Goal: Information Seeking & Learning: Learn about a topic

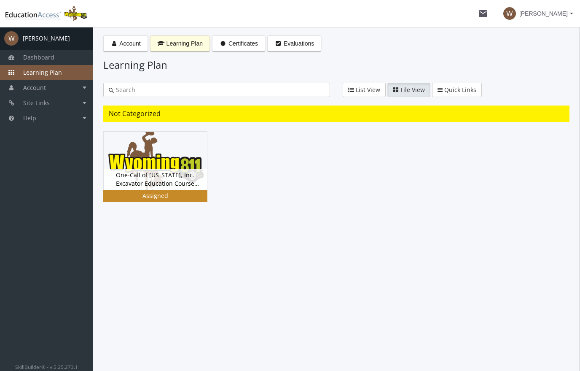
click at [151, 183] on div "One-Call of [US_STATE], Inc. Excavator Education Course Version 5.0 Status Grou…" at bounding box center [155, 179] width 103 height 21
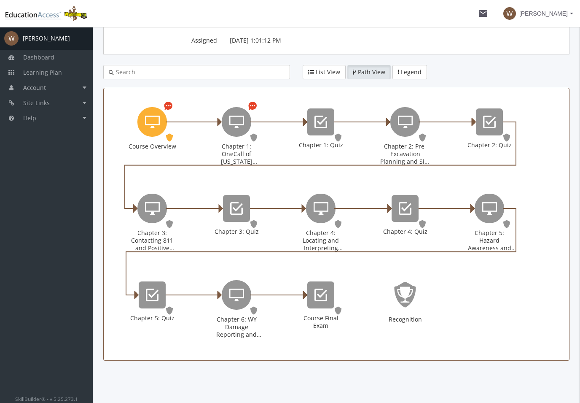
scroll to position [97, 0]
click at [317, 210] on icon "Chapter 4: Locating and Interpreting Markings" at bounding box center [321, 208] width 15 height 17
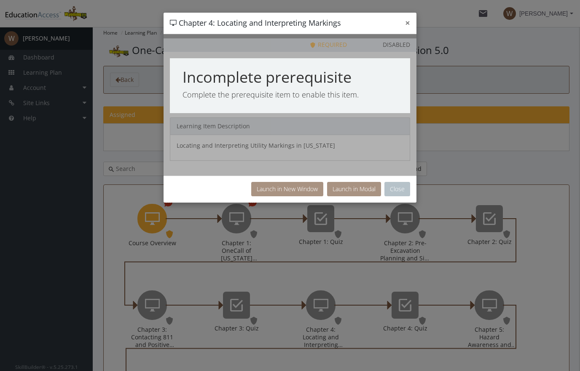
click at [409, 22] on button "×" at bounding box center [407, 23] width 5 height 9
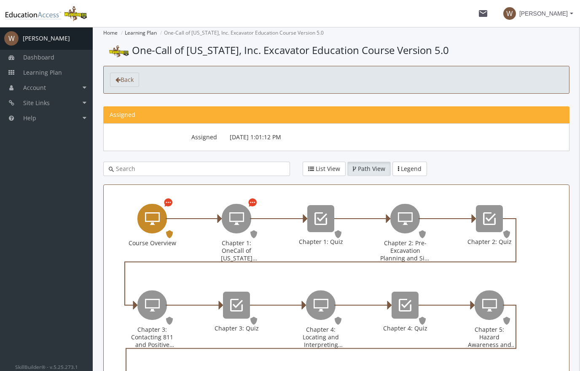
click at [158, 217] on icon "Course Overview" at bounding box center [152, 218] width 15 height 17
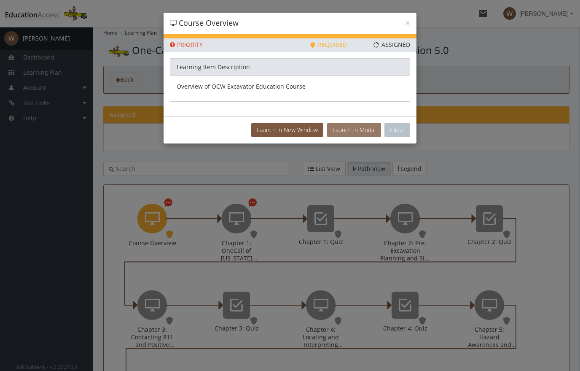
click at [359, 128] on button "Launch in Modal" at bounding box center [354, 130] width 54 height 14
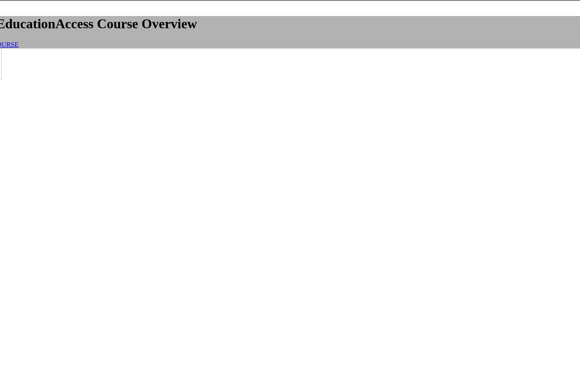
scroll to position [12, 40]
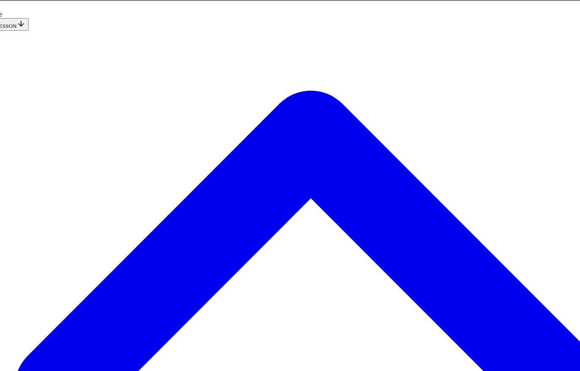
scroll to position [26, 0]
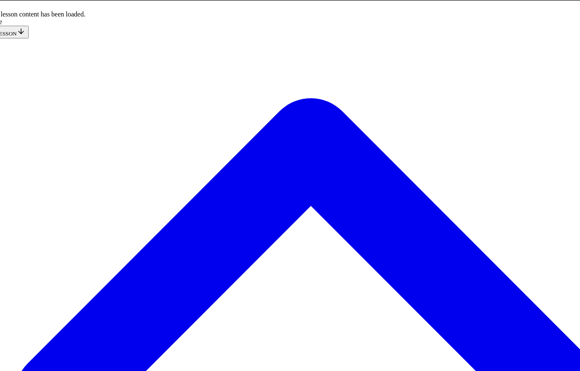
scroll to position [1330, 0]
